Goal: Task Accomplishment & Management: Use online tool/utility

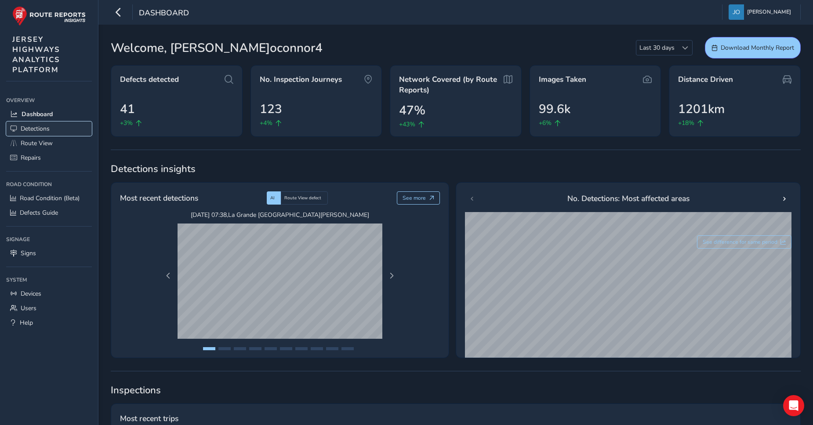
click at [37, 128] on span "Detections" at bounding box center [35, 128] width 29 height 8
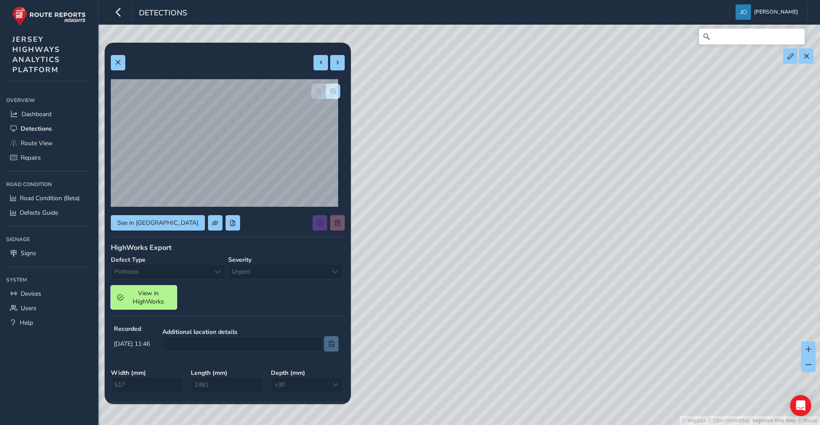
click at [142, 298] on span "View in HighWorks" at bounding box center [149, 297] width 44 height 17
click at [52, 145] on span "Route View" at bounding box center [37, 143] width 32 height 8
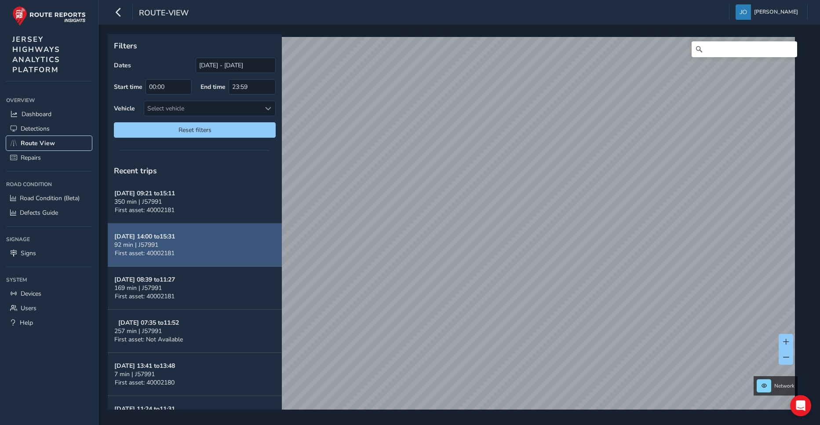
scroll to position [176, 0]
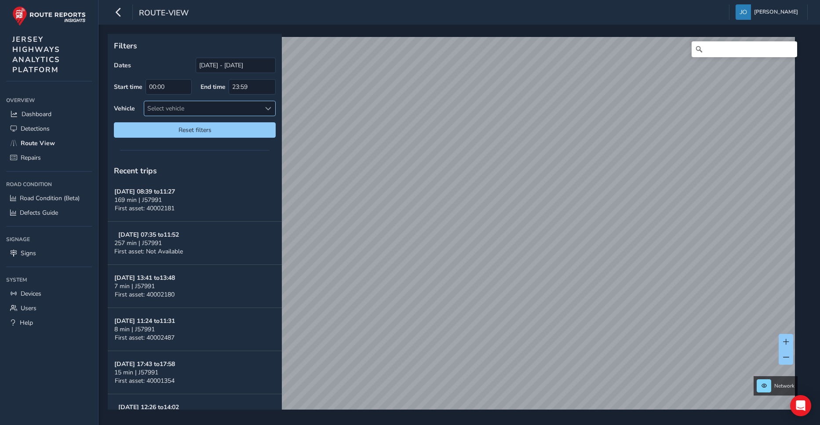
click at [185, 109] on div "Select vehicle" at bounding box center [202, 108] width 117 height 15
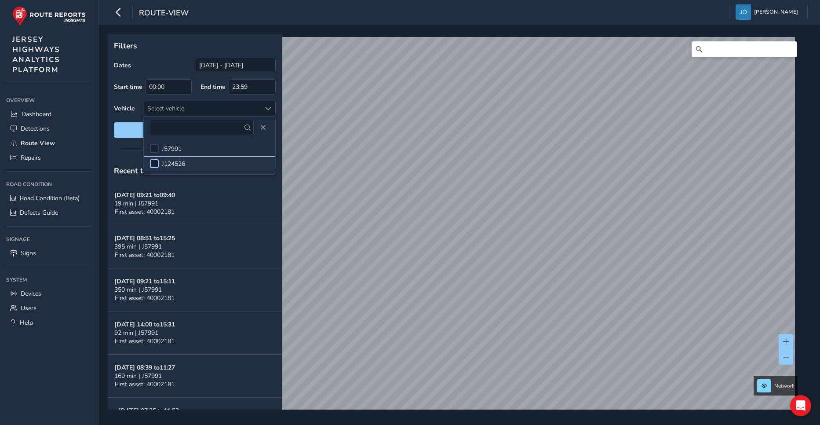
click at [155, 165] on div at bounding box center [154, 163] width 9 height 9
